Goal: Task Accomplishment & Management: Use online tool/utility

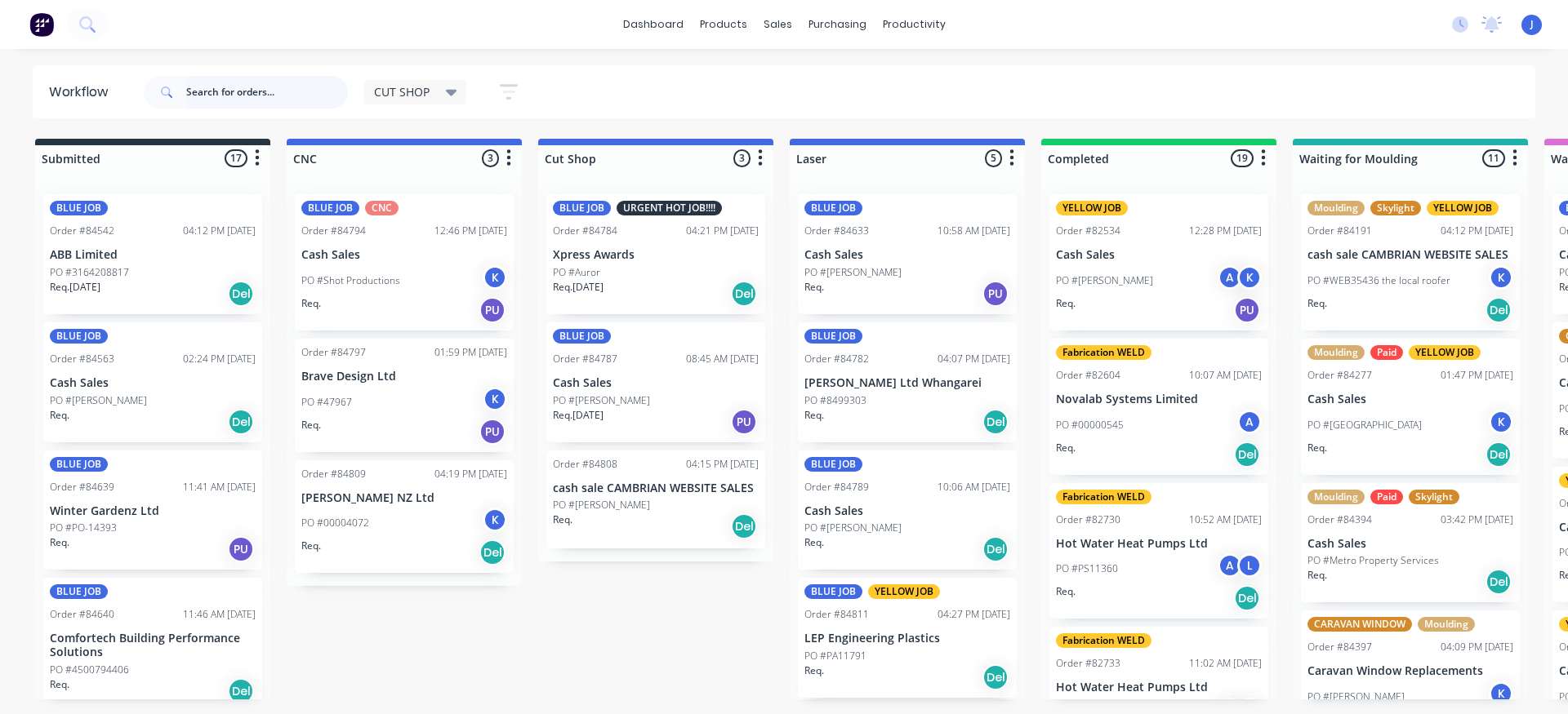
click at [233, 89] on input "text" at bounding box center [266, 92] width 161 height 33
type input "84680"
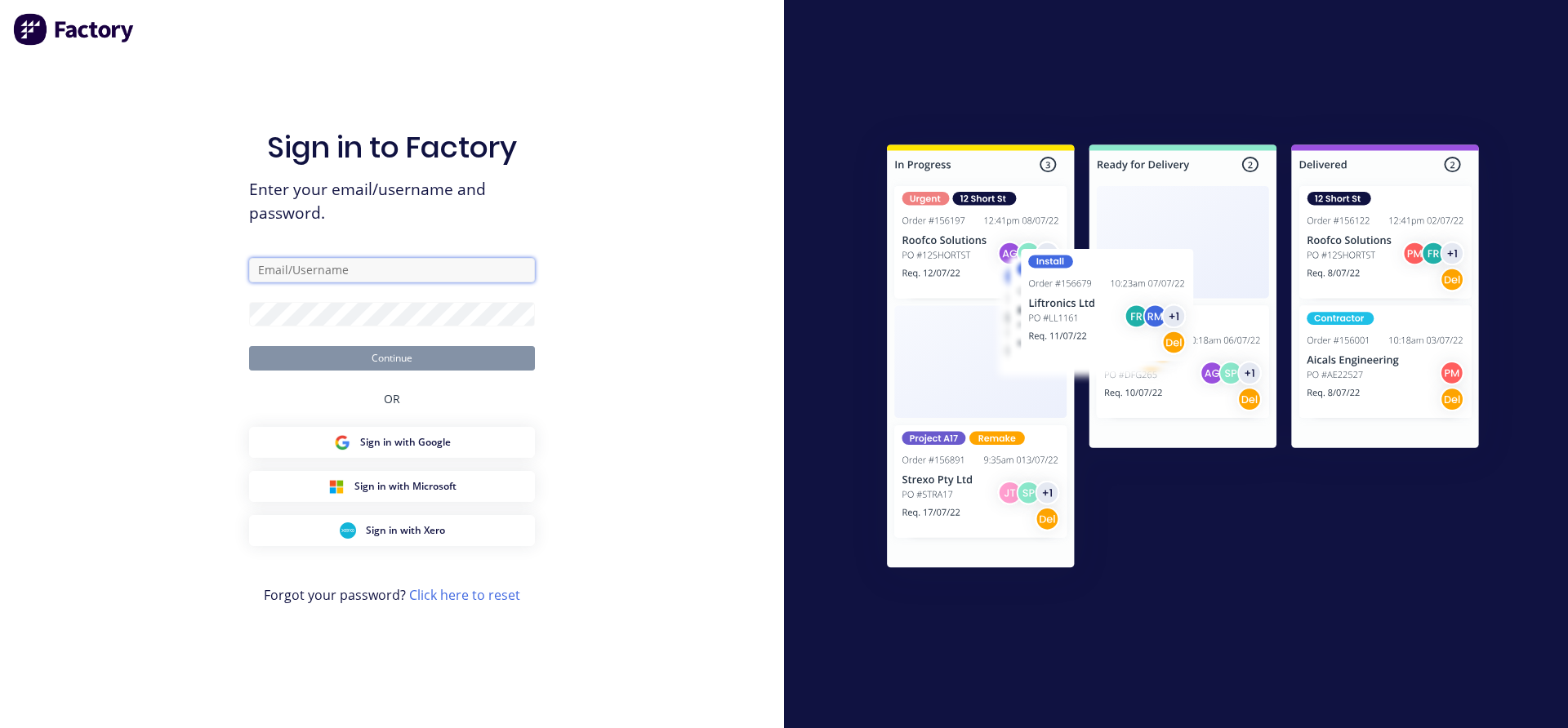
type input "[EMAIL_ADDRESS][DOMAIN_NAME]"
click at [360, 352] on button "Continue" at bounding box center [392, 359] width 286 height 25
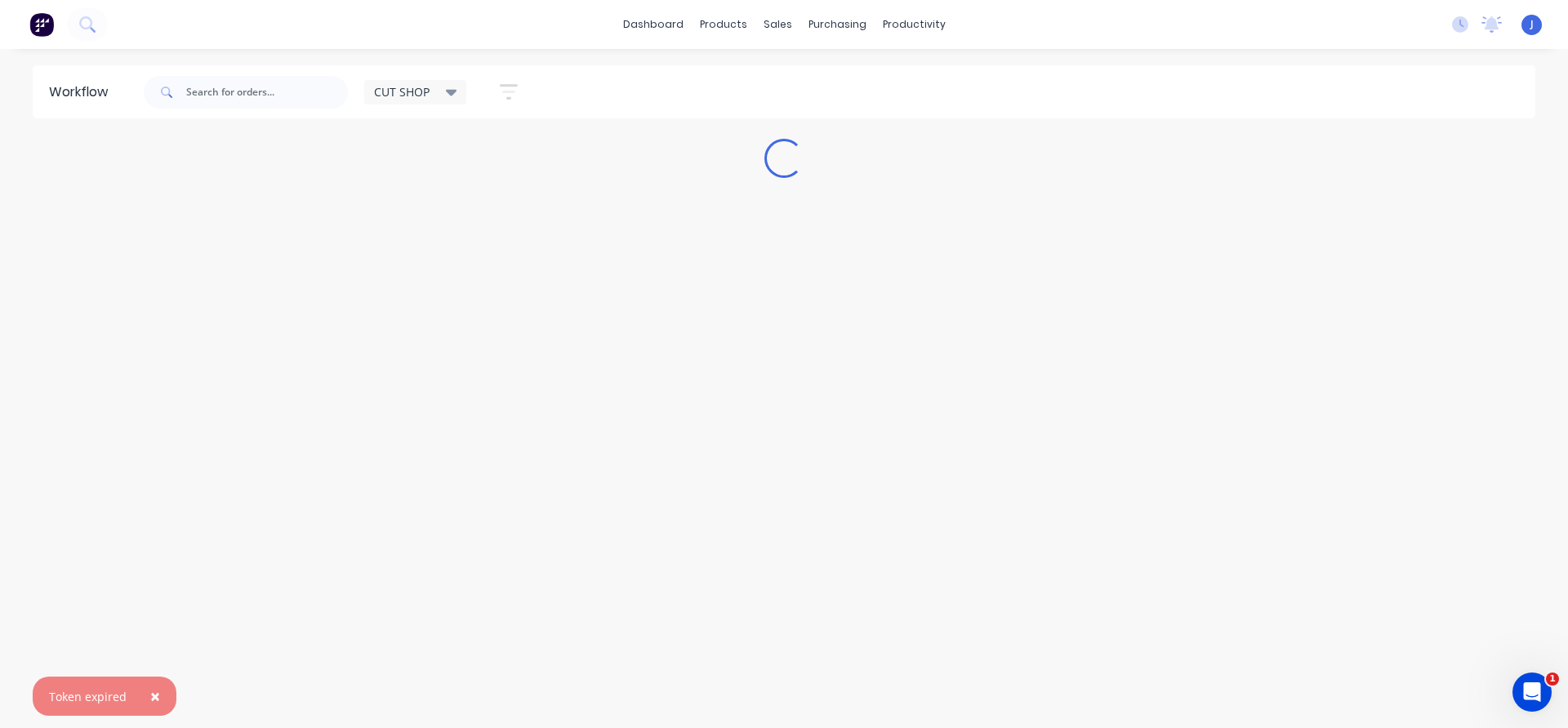
click at [150, 692] on span "×" at bounding box center [154, 696] width 10 height 23
click at [220, 100] on input "text" at bounding box center [266, 92] width 161 height 33
type input "84680"
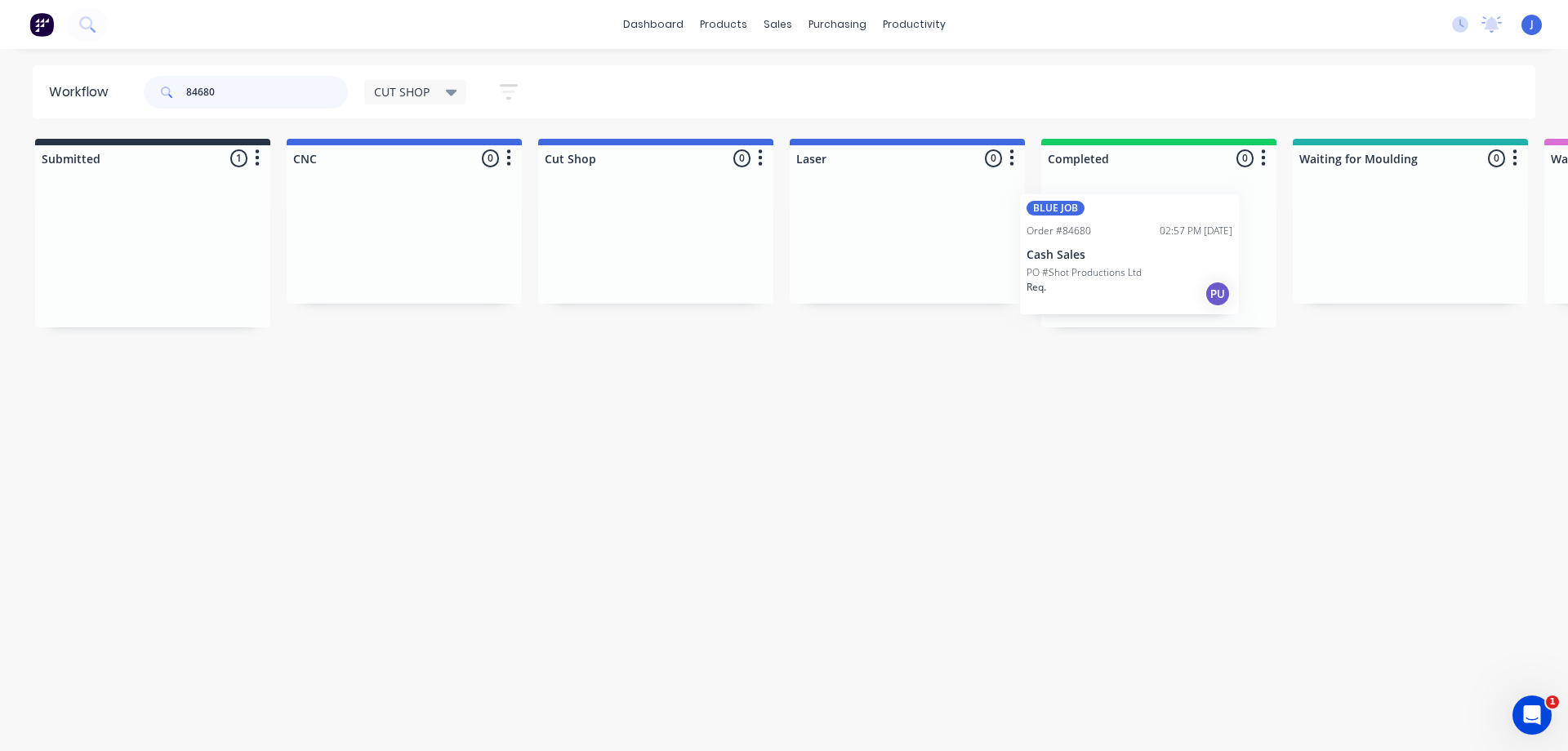
drag, startPoint x: 166, startPoint y: 268, endPoint x: 1164, endPoint y: 269, distance: 998.0
click at [1140, 282] on div "Req. PU" at bounding box center [1159, 294] width 205 height 27
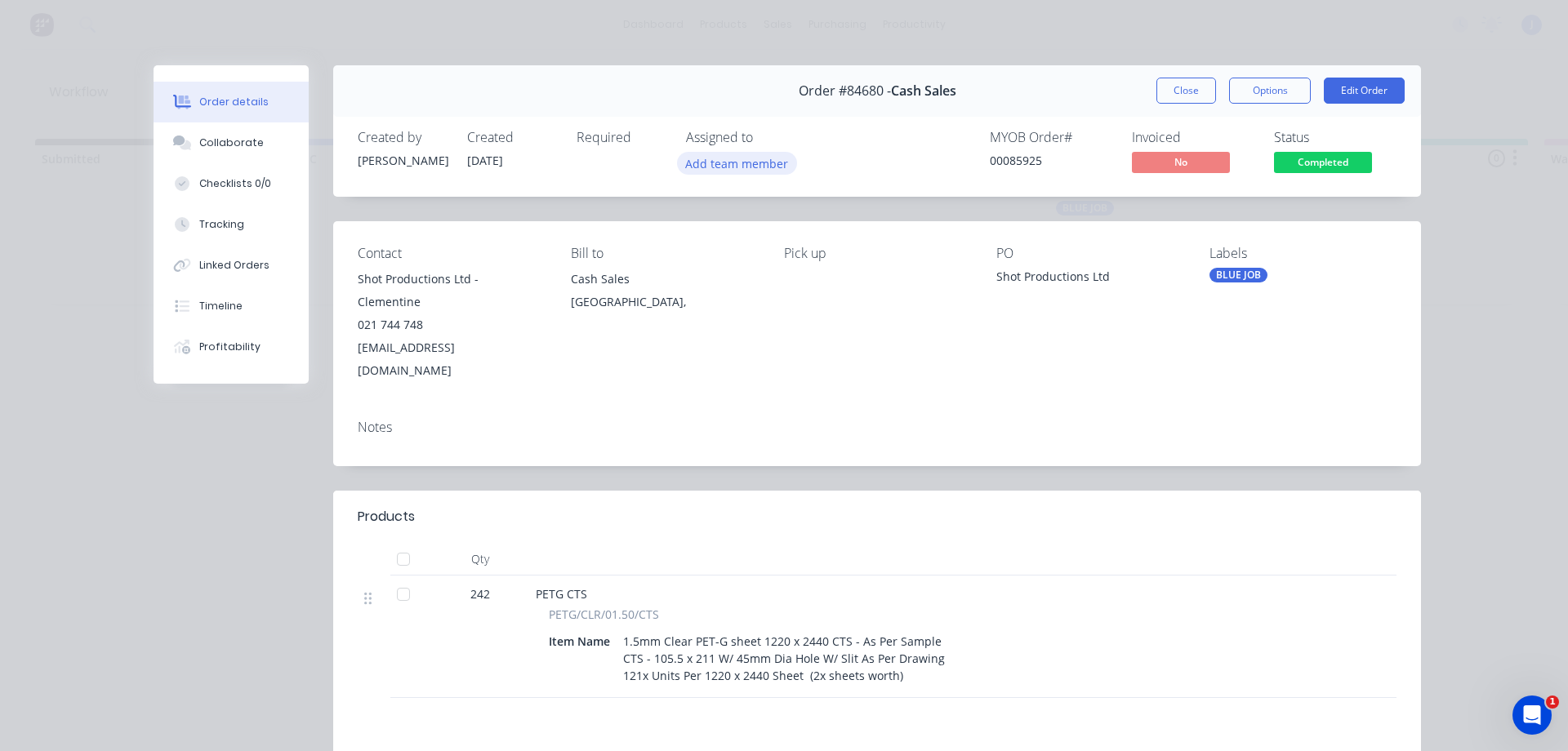
click at [714, 166] on button "Add team member" at bounding box center [737, 162] width 120 height 22
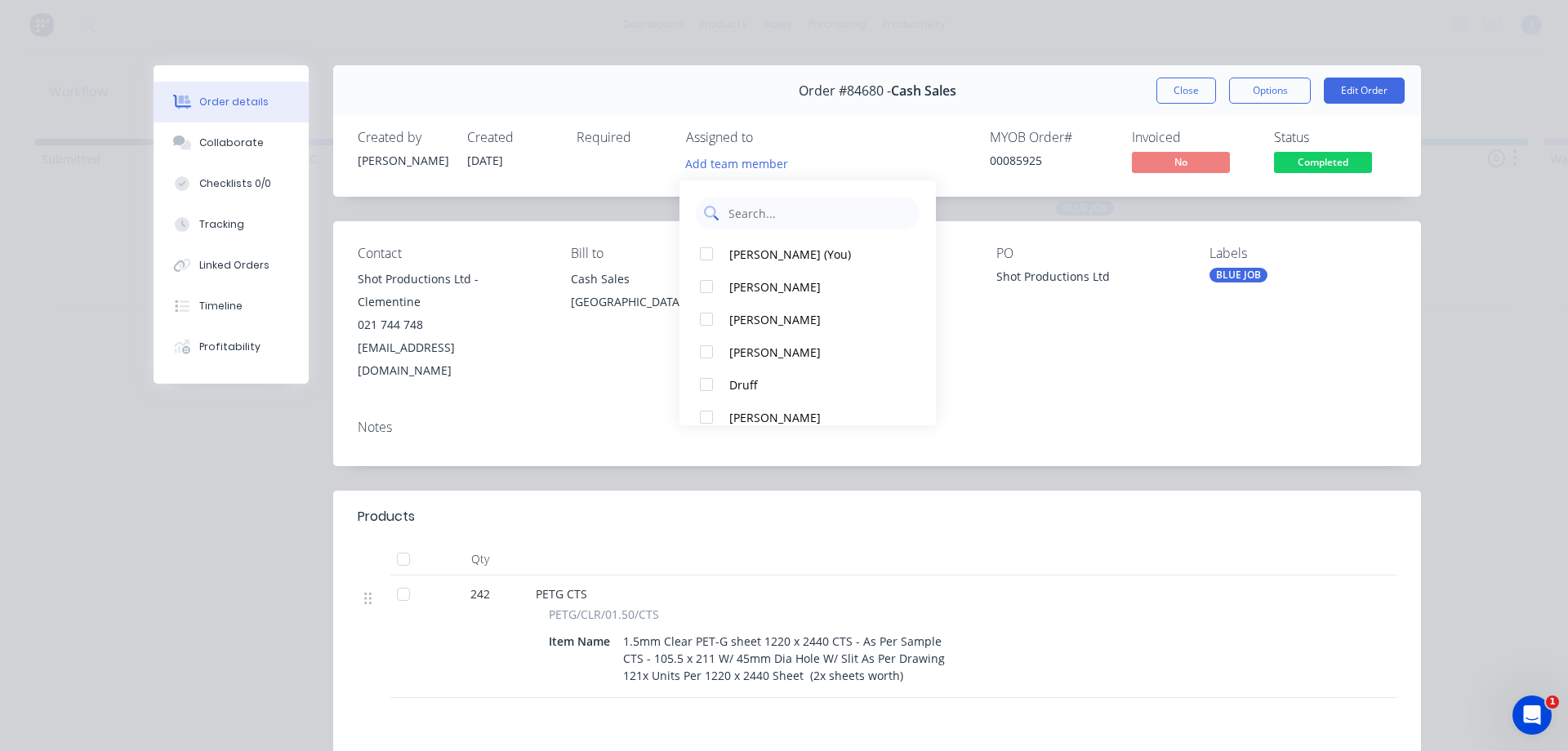
drag, startPoint x: 746, startPoint y: 258, endPoint x: 795, endPoint y: 223, distance: 60.2
click at [747, 258] on div "[PERSON_NAME] (You)" at bounding box center [815, 254] width 172 height 17
click at [1175, 99] on button "Close" at bounding box center [1187, 91] width 60 height 26
